Goal: Communication & Community: Ask a question

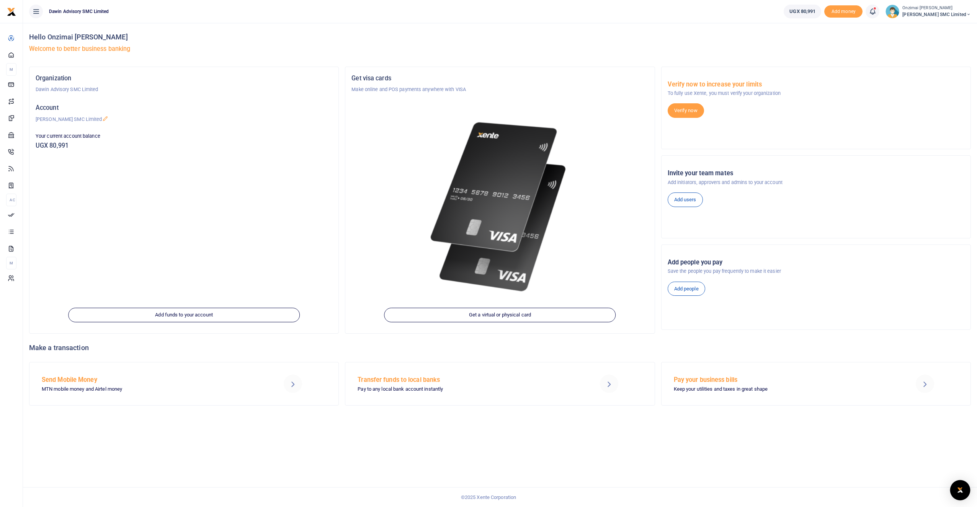
click at [957, 488] on img "Open Intercom Messenger" at bounding box center [960, 490] width 10 height 9
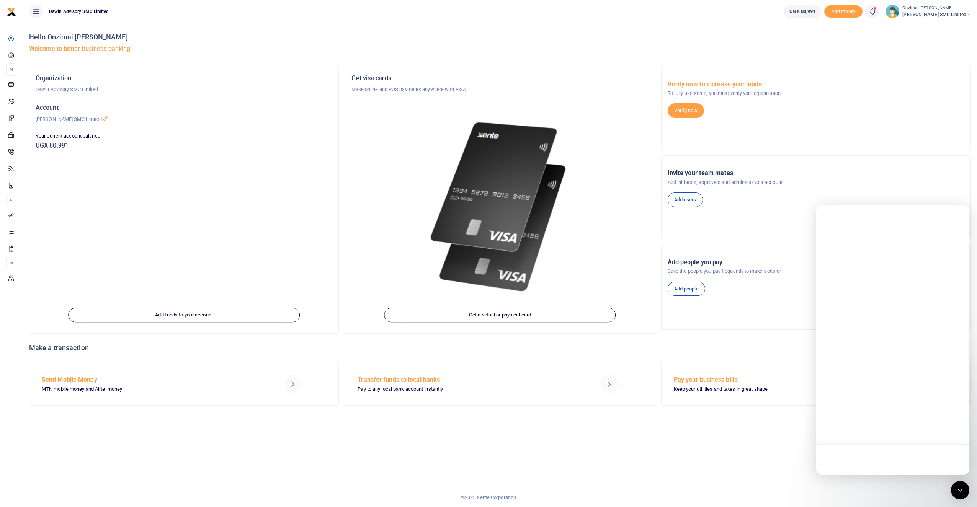
click at [840, 461] on div at bounding box center [892, 460] width 153 height 31
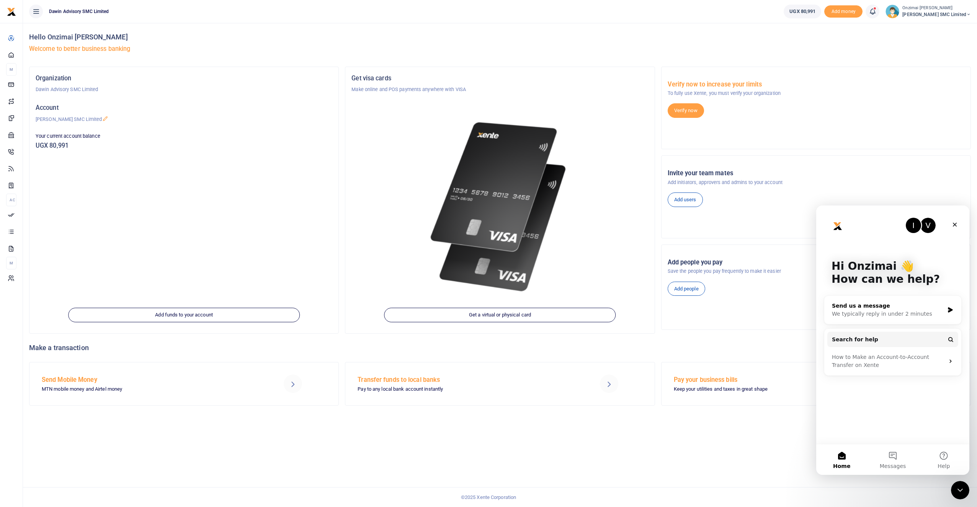
click at [850, 317] on div "We typically reply in under 2 minutes" at bounding box center [888, 314] width 112 height 8
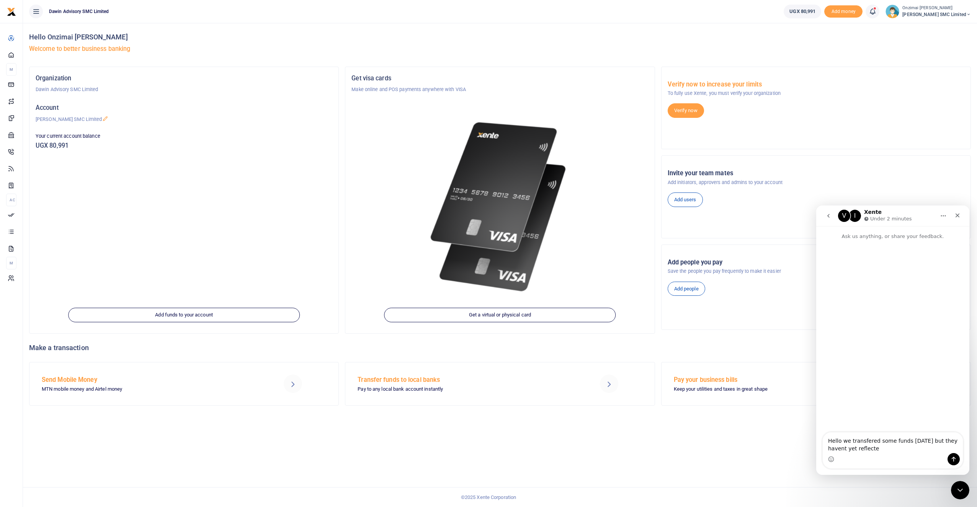
type textarea "Hello we transfered some funds [DATE] but they havent yet reflected"
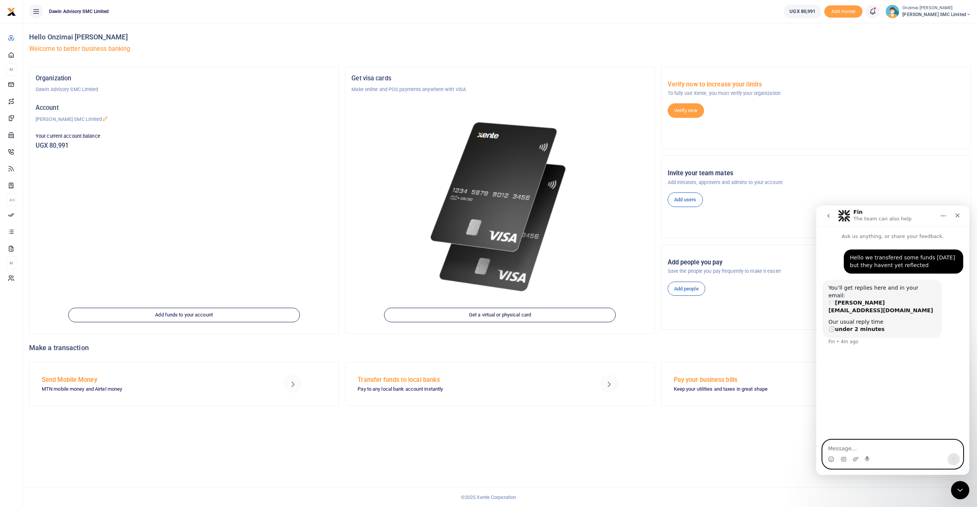
click at [839, 447] on textarea "Message…" at bounding box center [893, 446] width 140 height 13
type textarea "the the message"
type textarea "for the transfer we made [DATE]"
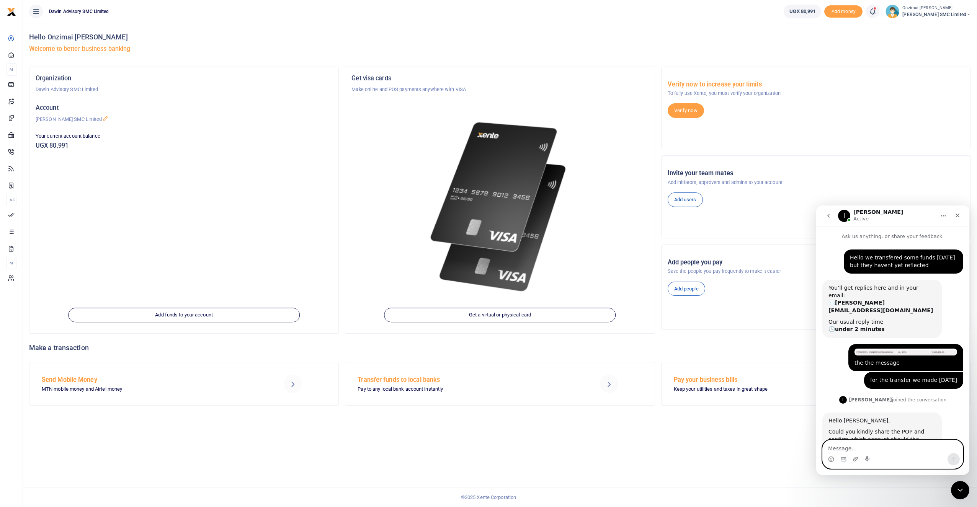
scroll to position [16, 0]
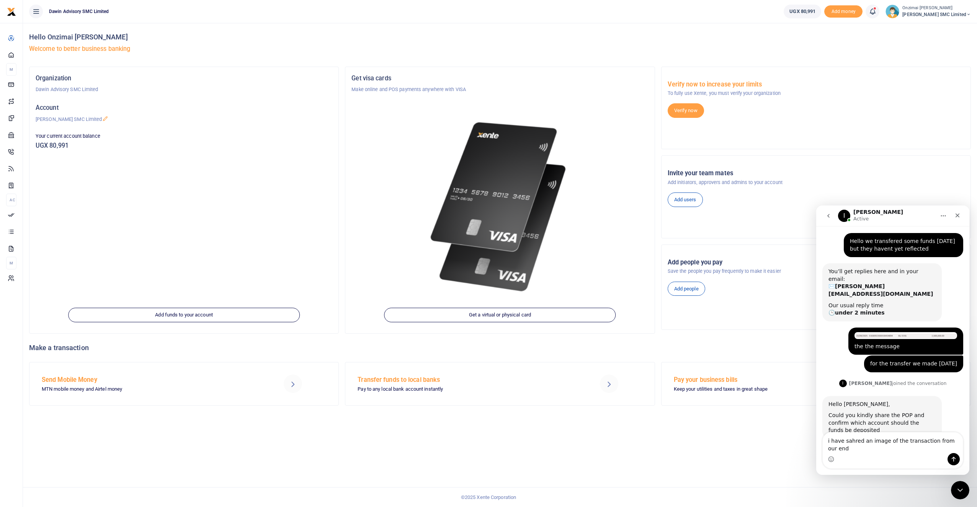
scroll to position [24, 0]
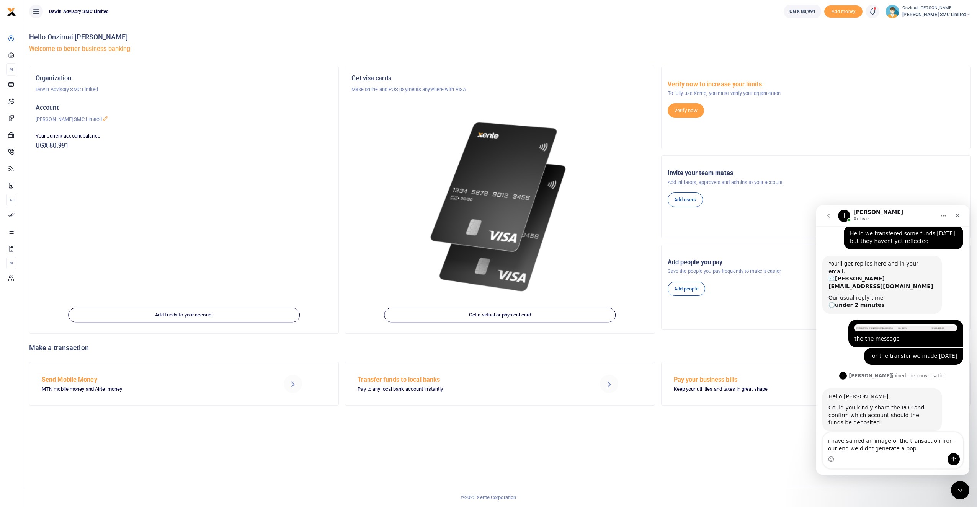
type textarea "i have sahred an image of the transaction from our end we didnt generate a pop"
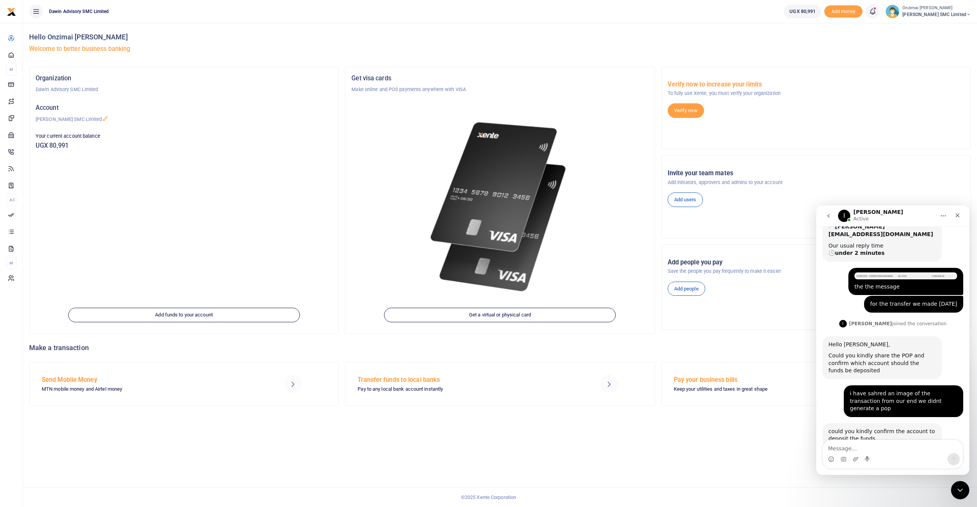
scroll to position [77, 0]
type textarea "D"
type textarea "I"
type textarea "3155"
